Goal: Task Accomplishment & Management: Manage account settings

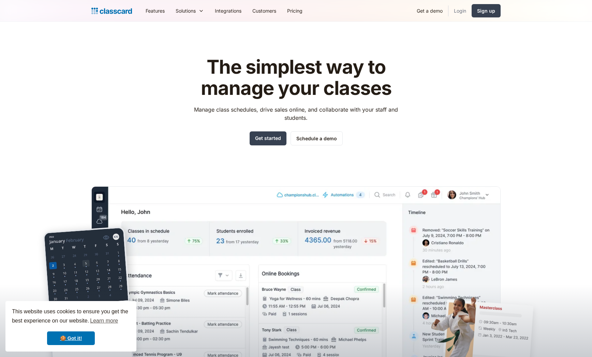
click at [459, 11] on link "Login" at bounding box center [460, 10] width 23 height 15
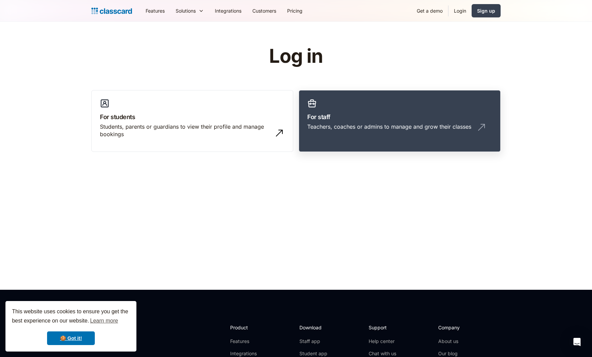
click at [360, 115] on h3 "For staff" at bounding box center [399, 116] width 185 height 9
